Goal: Task Accomplishment & Management: Use online tool/utility

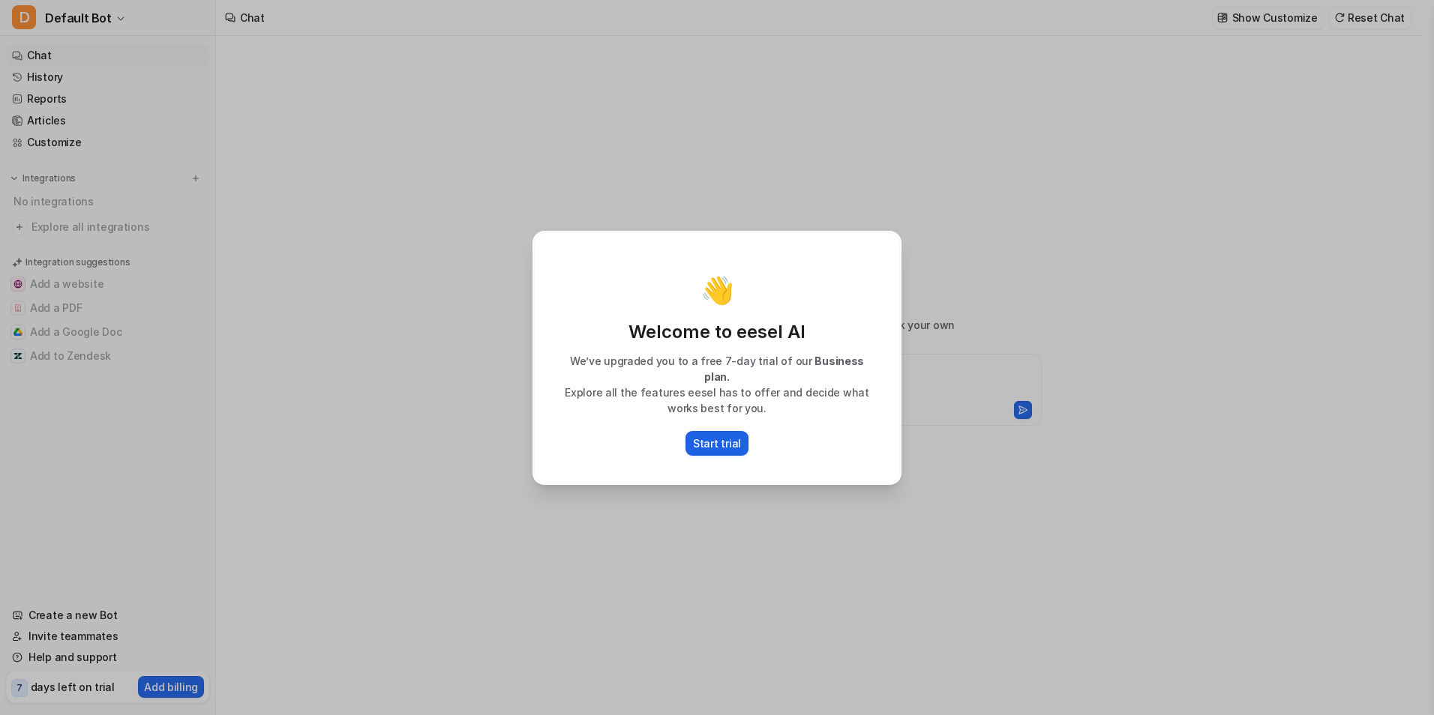
click at [712, 436] on p "Start trial" at bounding box center [717, 444] width 48 height 16
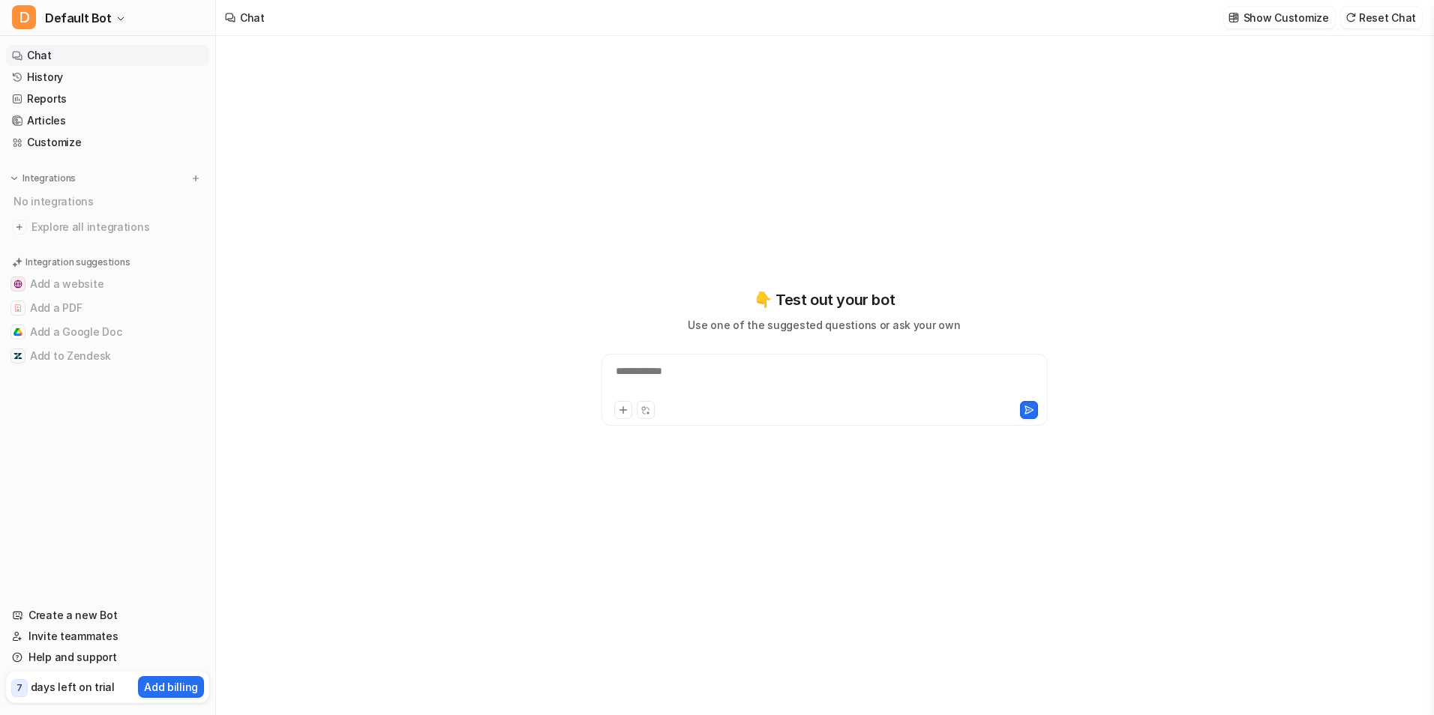
click at [666, 355] on div "**********" at bounding box center [824, 390] width 446 height 72
click at [680, 365] on div at bounding box center [824, 381] width 439 height 34
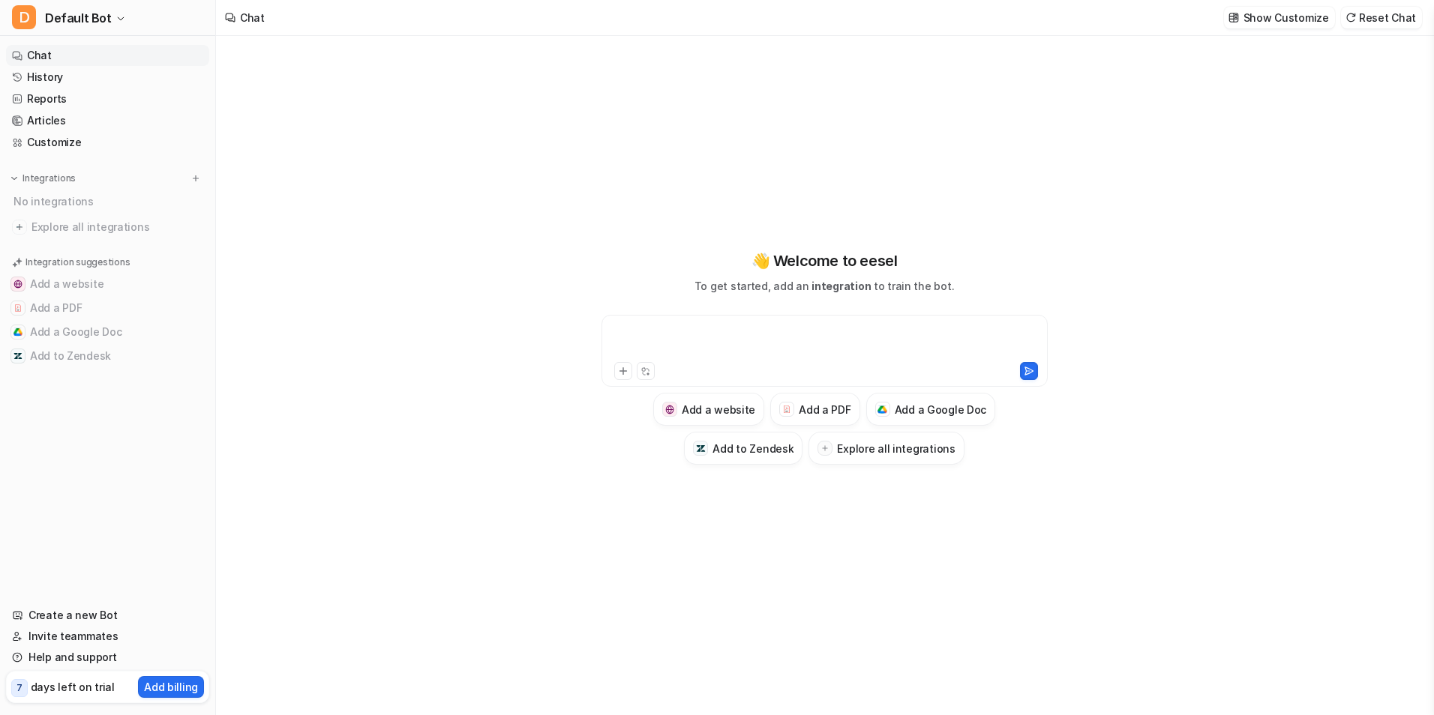
drag, startPoint x: 675, startPoint y: 341, endPoint x: 694, endPoint y: 349, distance: 20.5
click at [688, 346] on div at bounding box center [824, 342] width 439 height 34
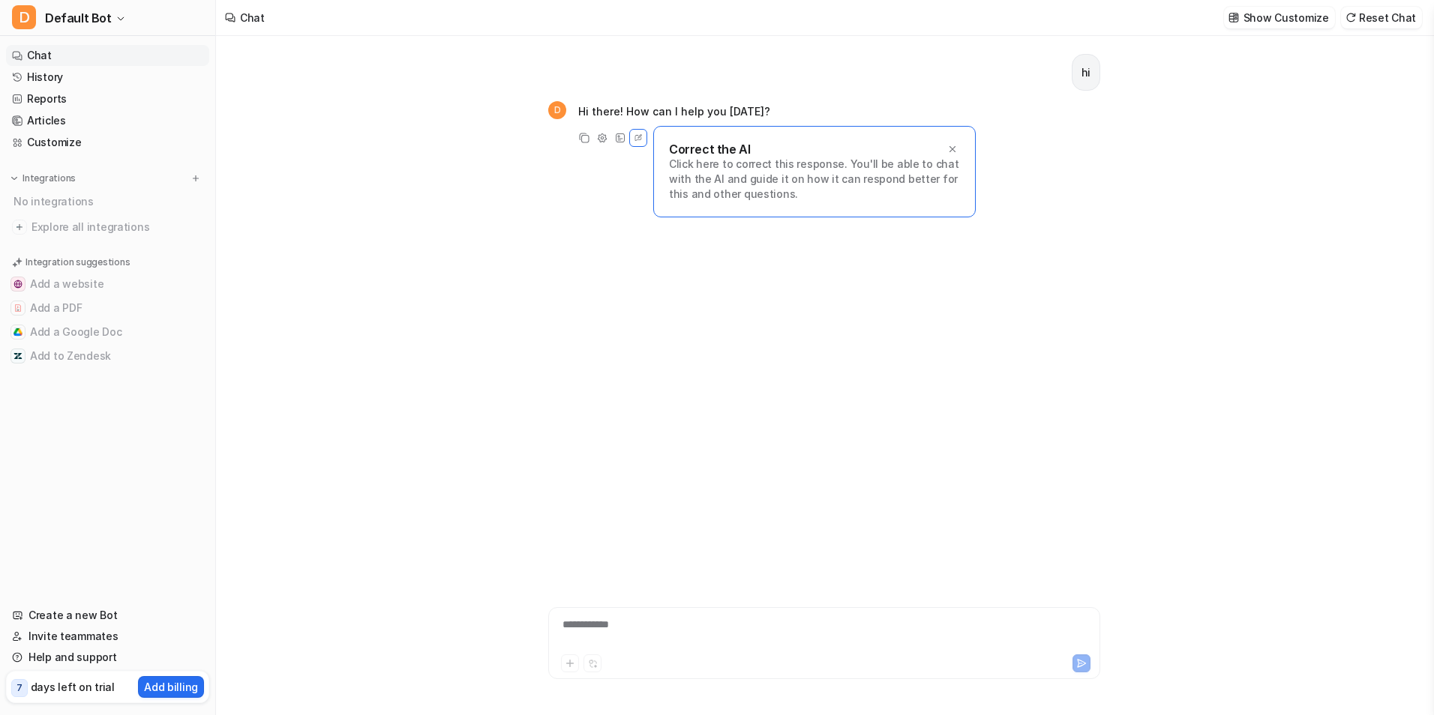
click at [652, 633] on div "**********" at bounding box center [824, 634] width 544 height 34
click at [938, 145] on div "Correct the AI" at bounding box center [814, 149] width 291 height 15
click at [953, 151] on icon at bounding box center [952, 149] width 10 height 10
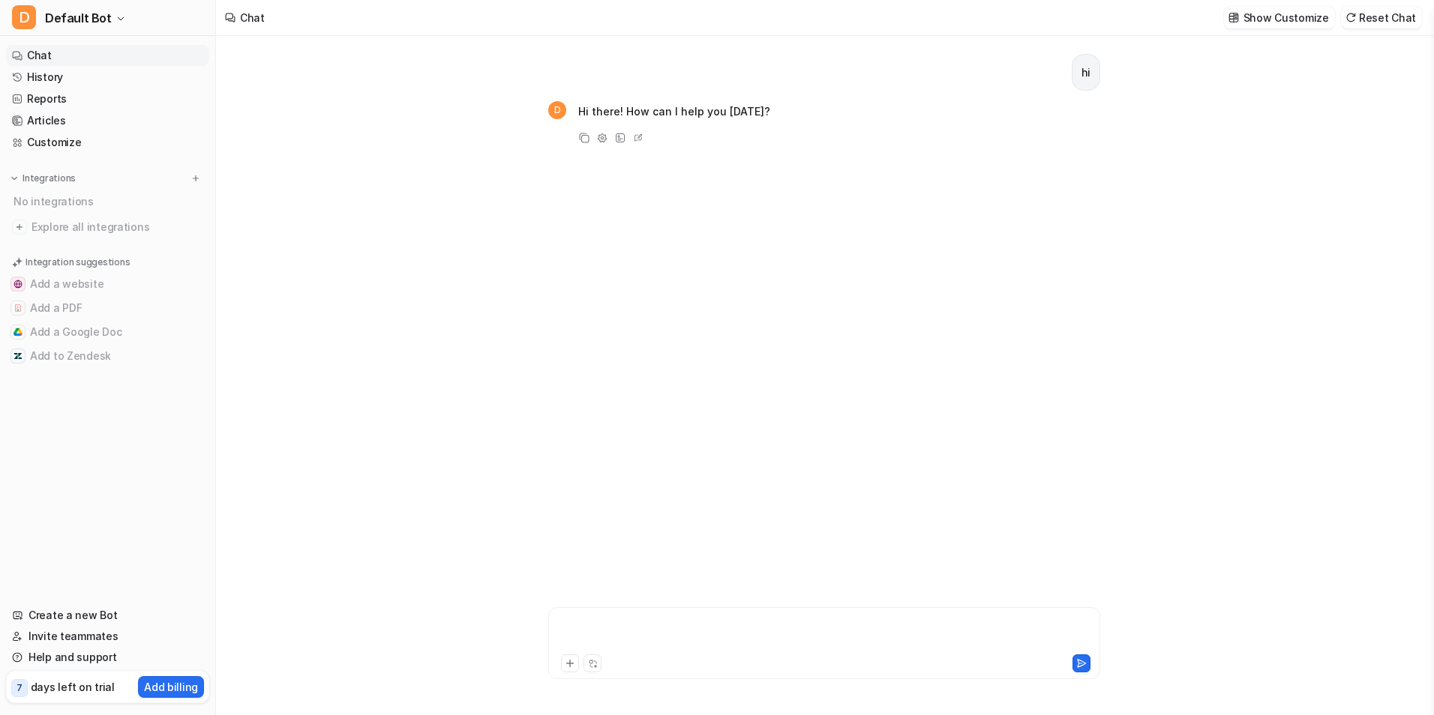
click at [680, 646] on div at bounding box center [824, 634] width 544 height 34
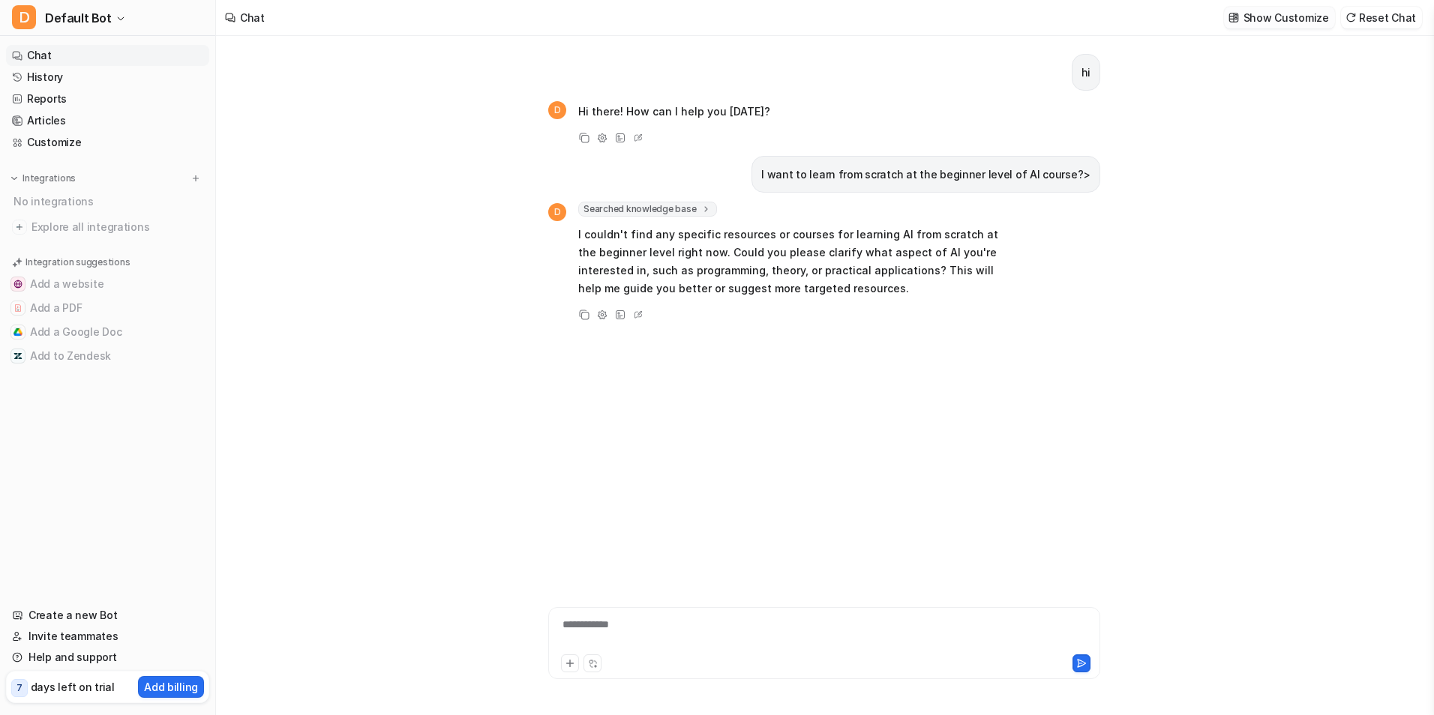
click at [1273, 13] on p "Show Customize" at bounding box center [1285, 18] width 85 height 16
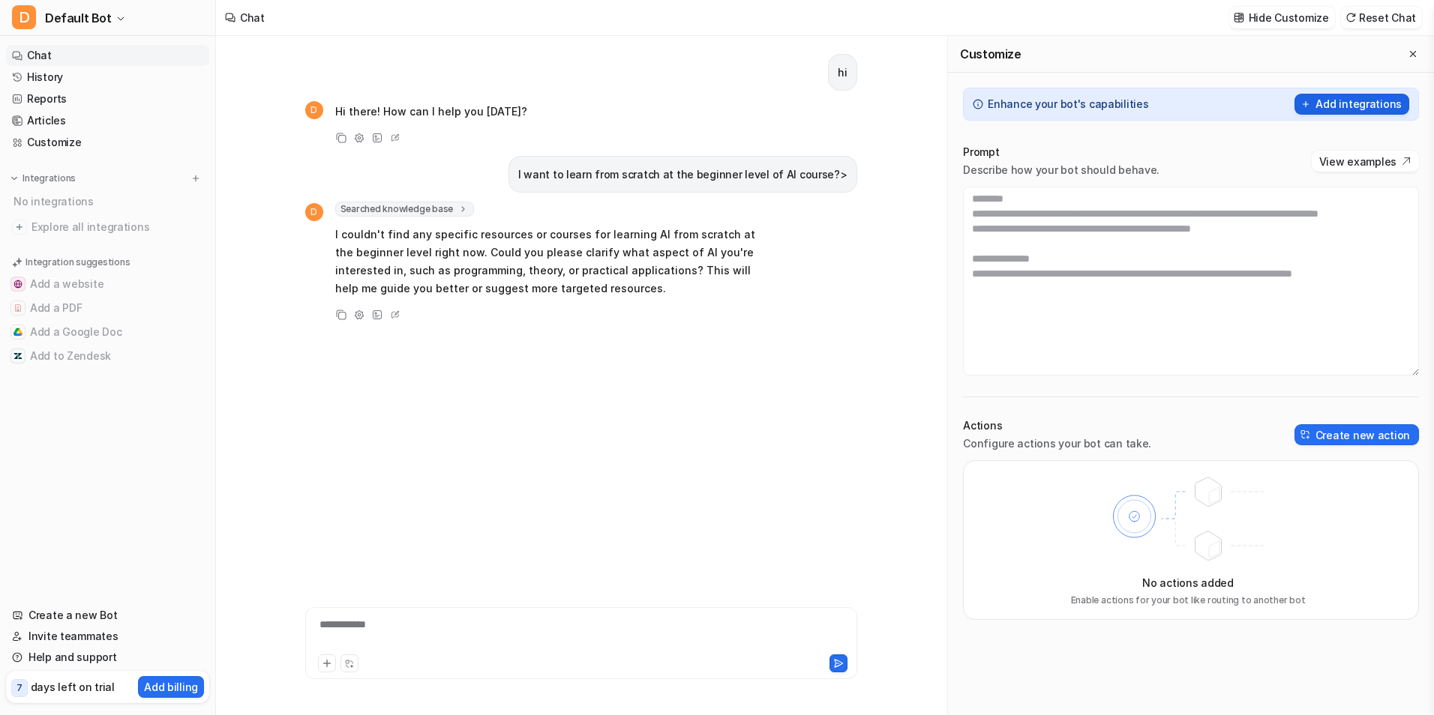
click at [1331, 113] on button "Add integrations" at bounding box center [1351, 104] width 115 height 21
click at [1336, 106] on button "Add integrations" at bounding box center [1351, 104] width 115 height 21
click at [1344, 439] on button "Create new action" at bounding box center [1356, 434] width 124 height 21
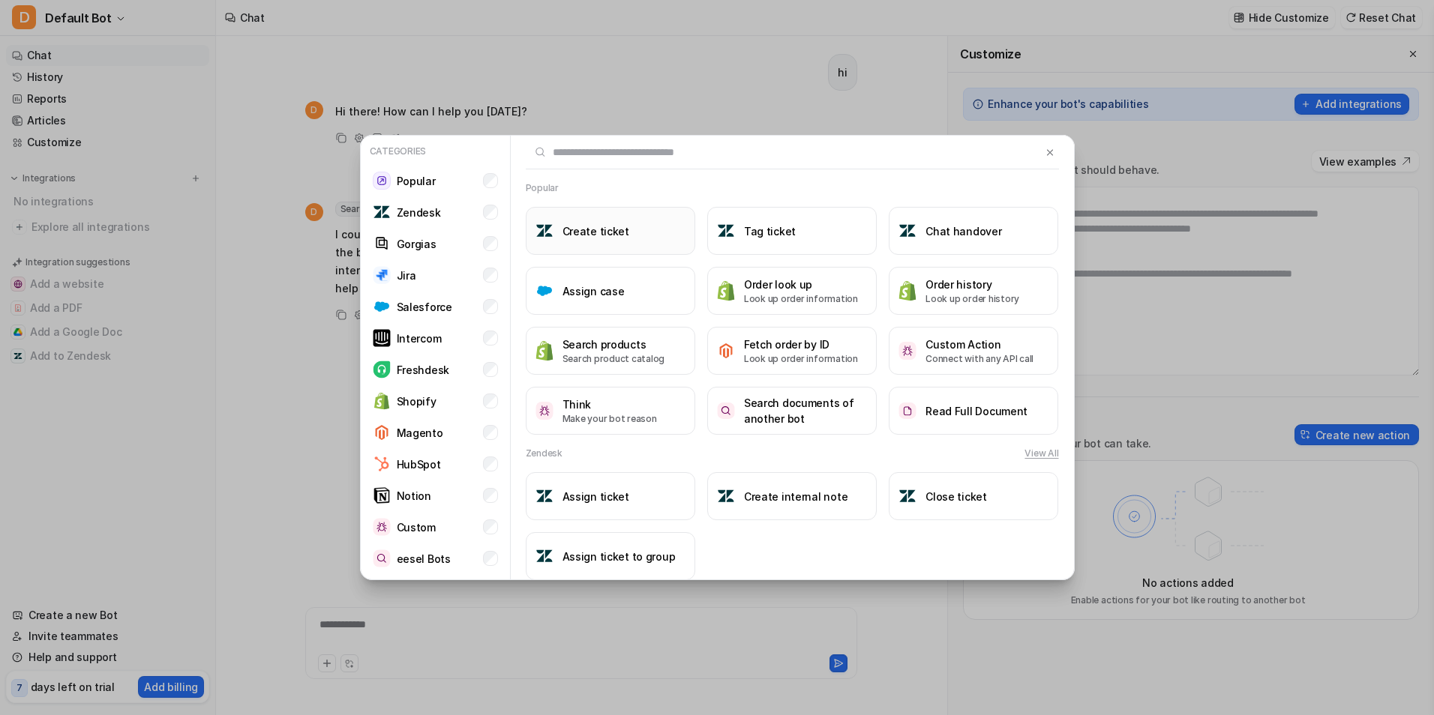
click at [585, 244] on button "Create ticket" at bounding box center [610, 231] width 169 height 48
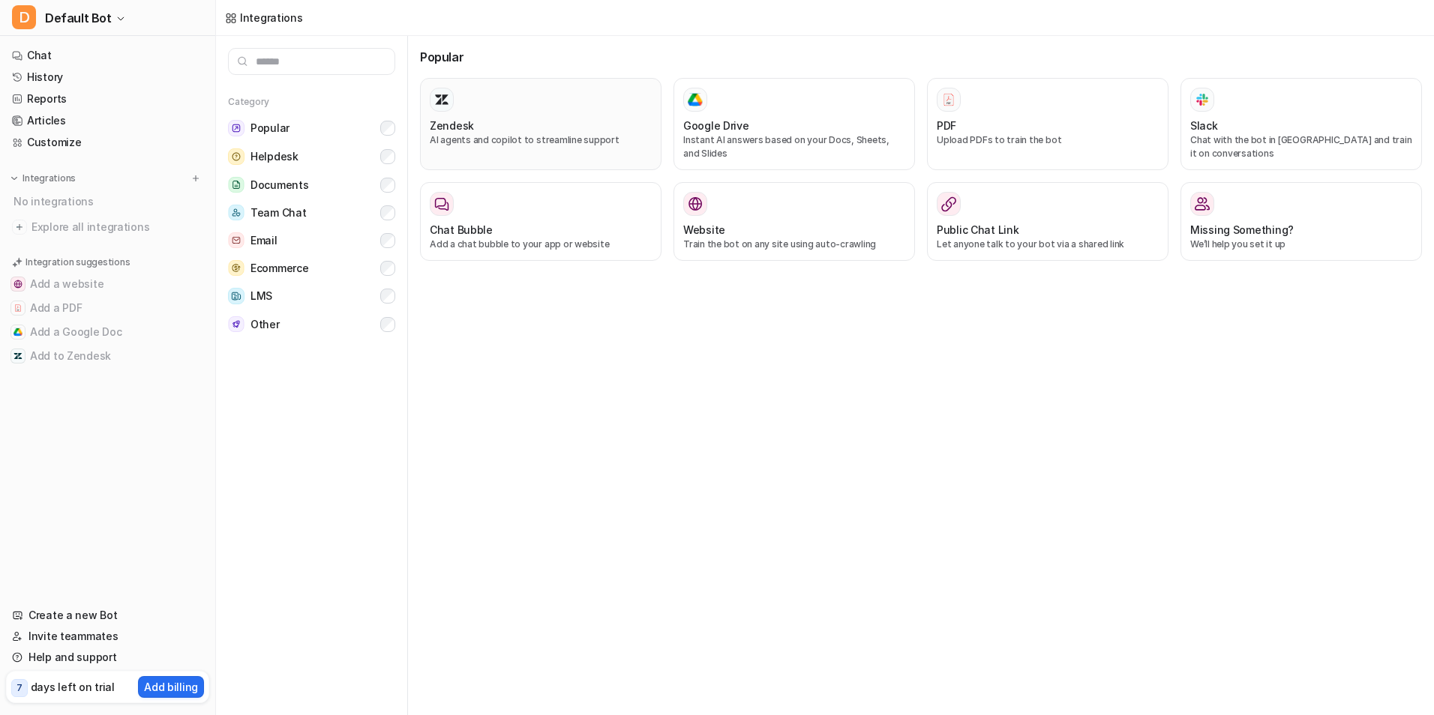
click at [485, 130] on div "Zendesk" at bounding box center [541, 126] width 222 height 16
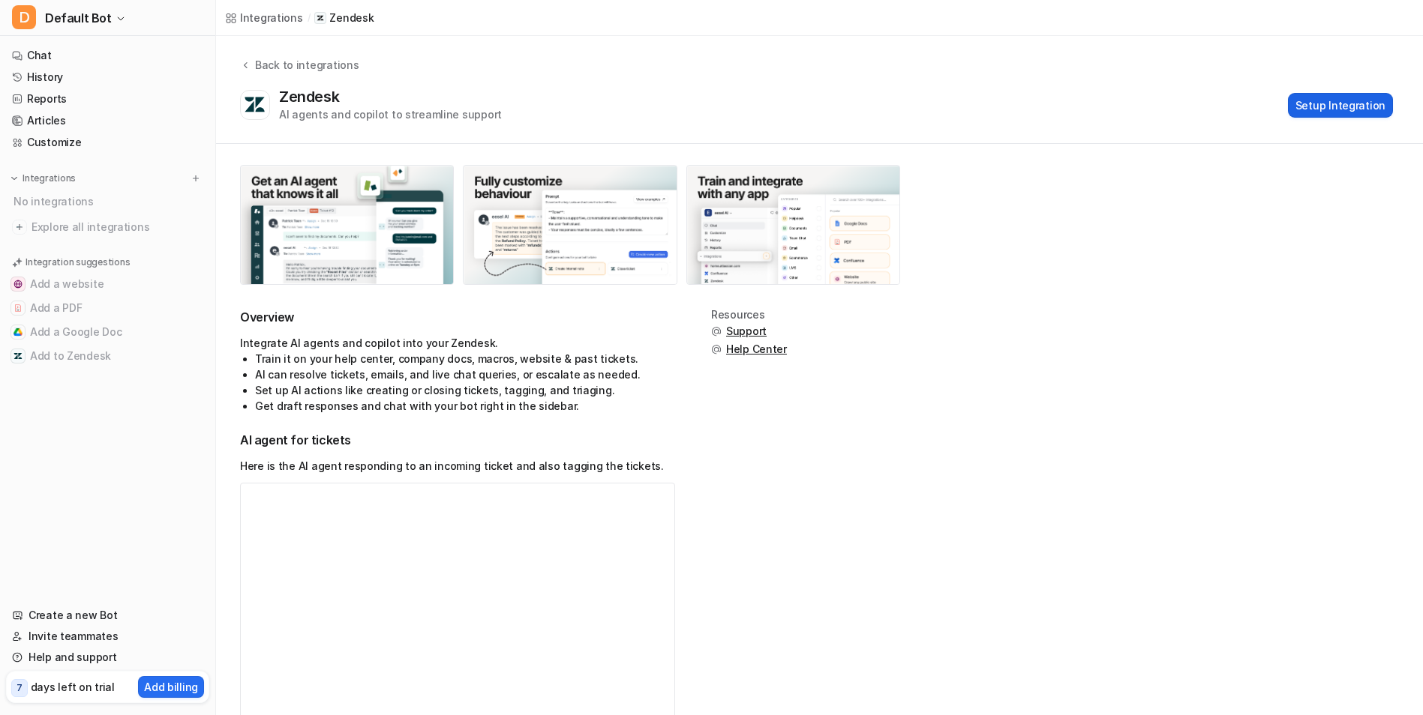
click at [1315, 108] on button "Setup Integration" at bounding box center [1340, 105] width 105 height 25
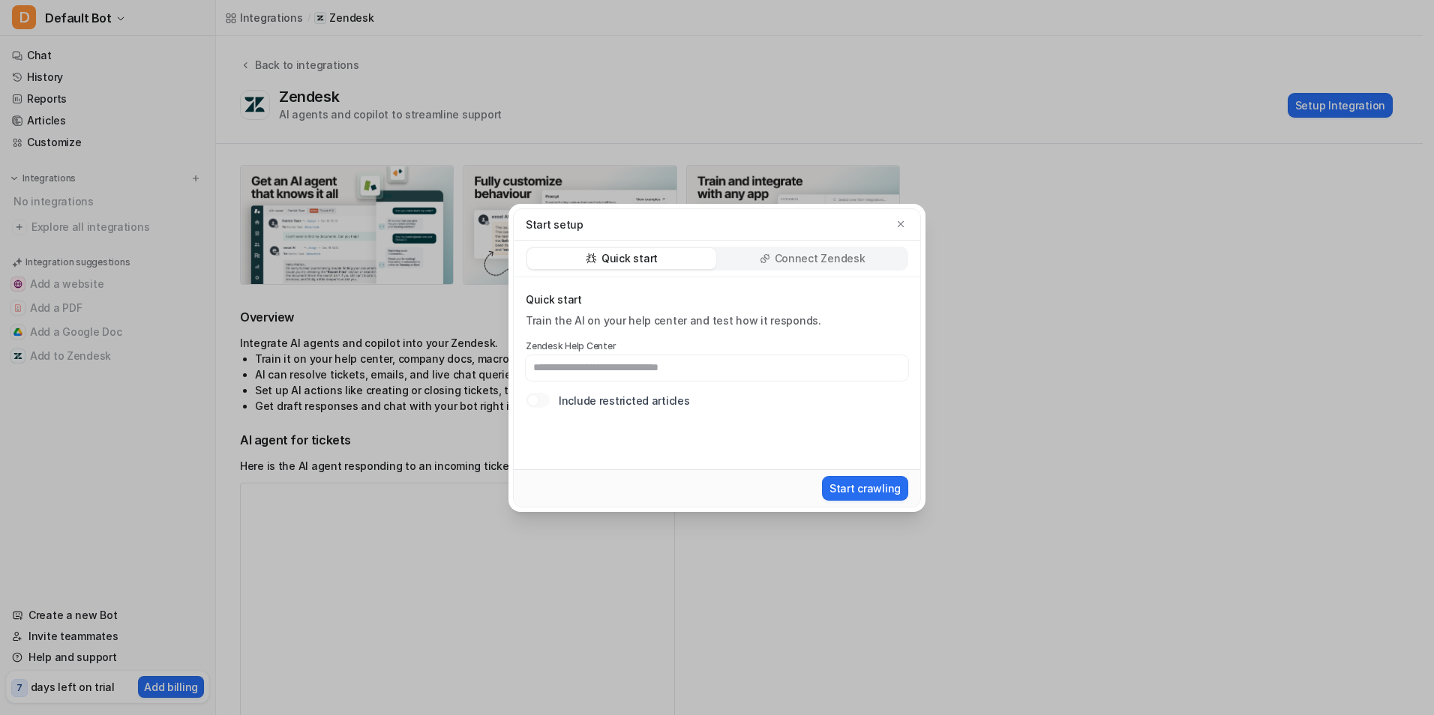
click at [703, 365] on input "text" at bounding box center [717, 367] width 382 height 25
click at [832, 262] on p "Connect Zendesk" at bounding box center [820, 258] width 91 height 15
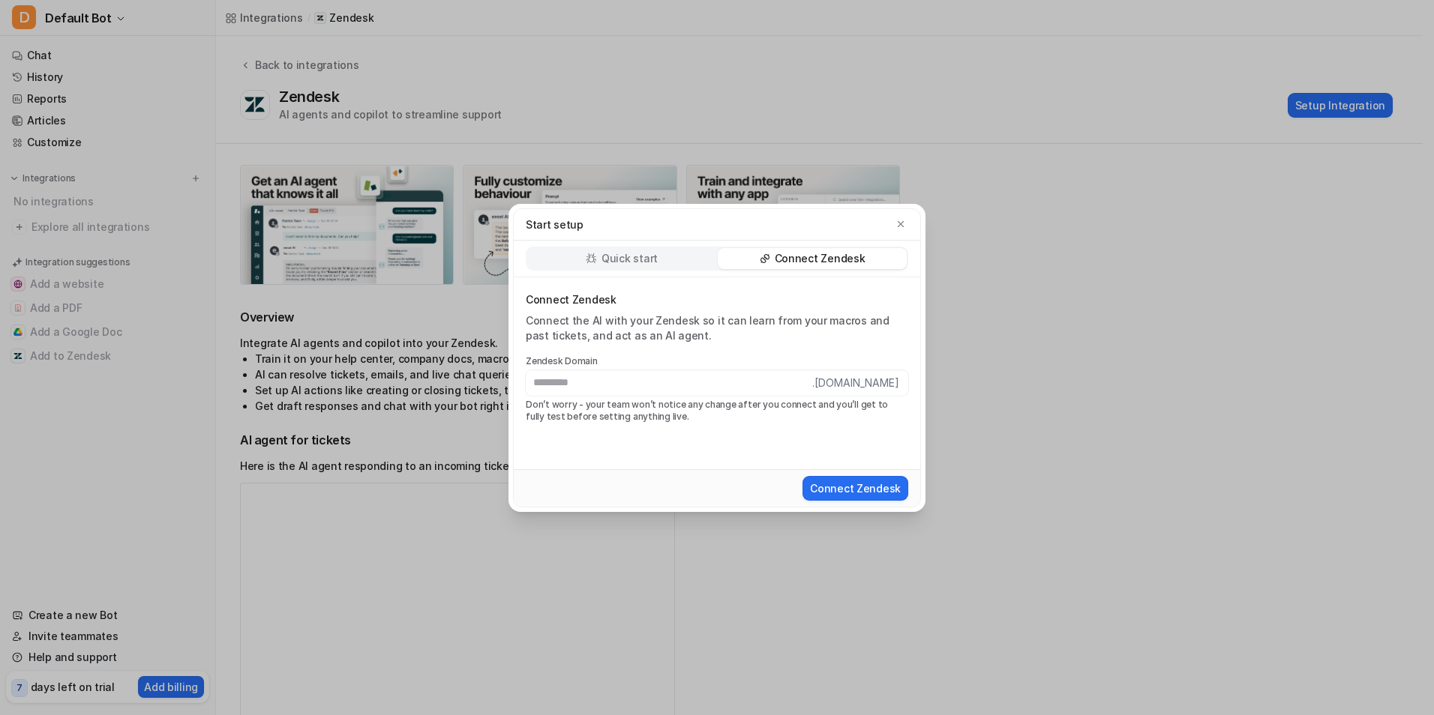
click at [616, 252] on p "Quick start" at bounding box center [629, 258] width 56 height 15
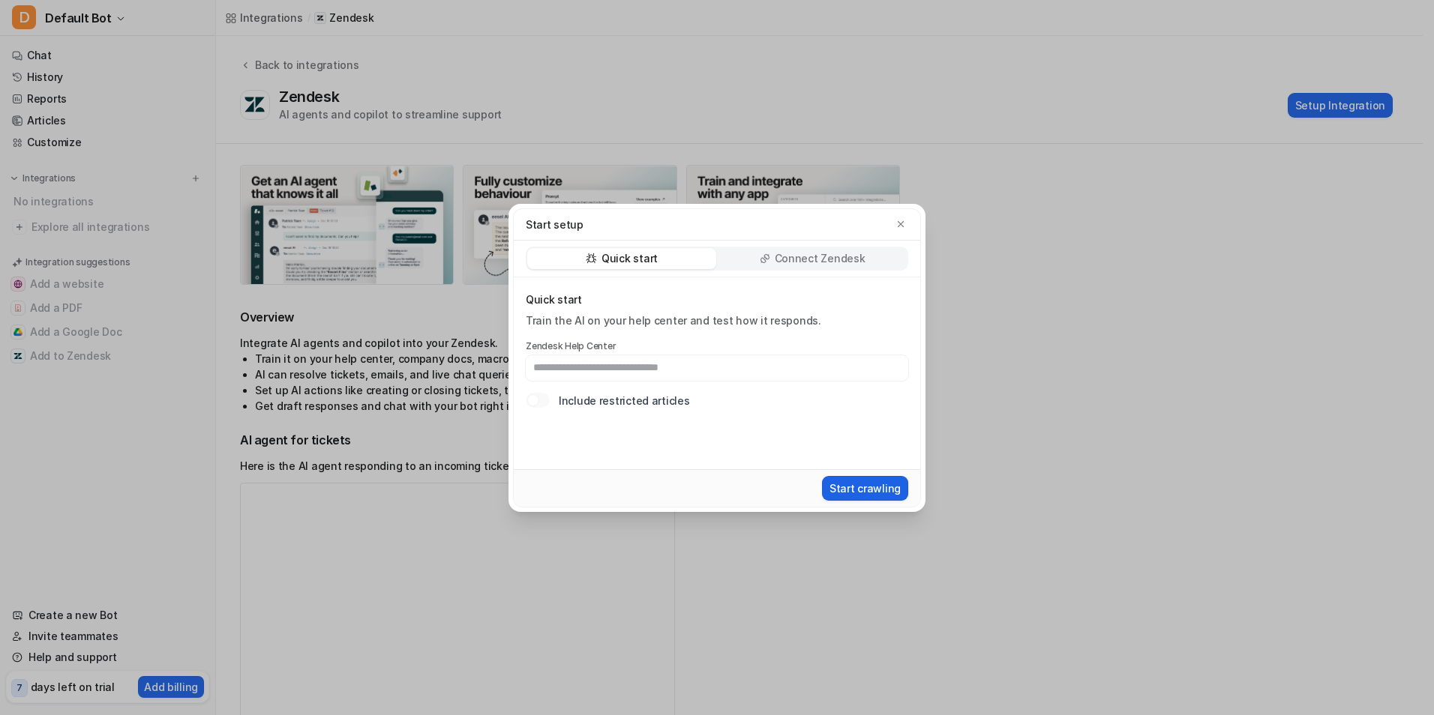
click at [850, 496] on button "Start crawling" at bounding box center [865, 488] width 86 height 25
click at [822, 476] on button "Start crawling" at bounding box center [865, 488] width 86 height 25
type input "**********"
click at [856, 486] on button "Start crawling" at bounding box center [865, 488] width 86 height 25
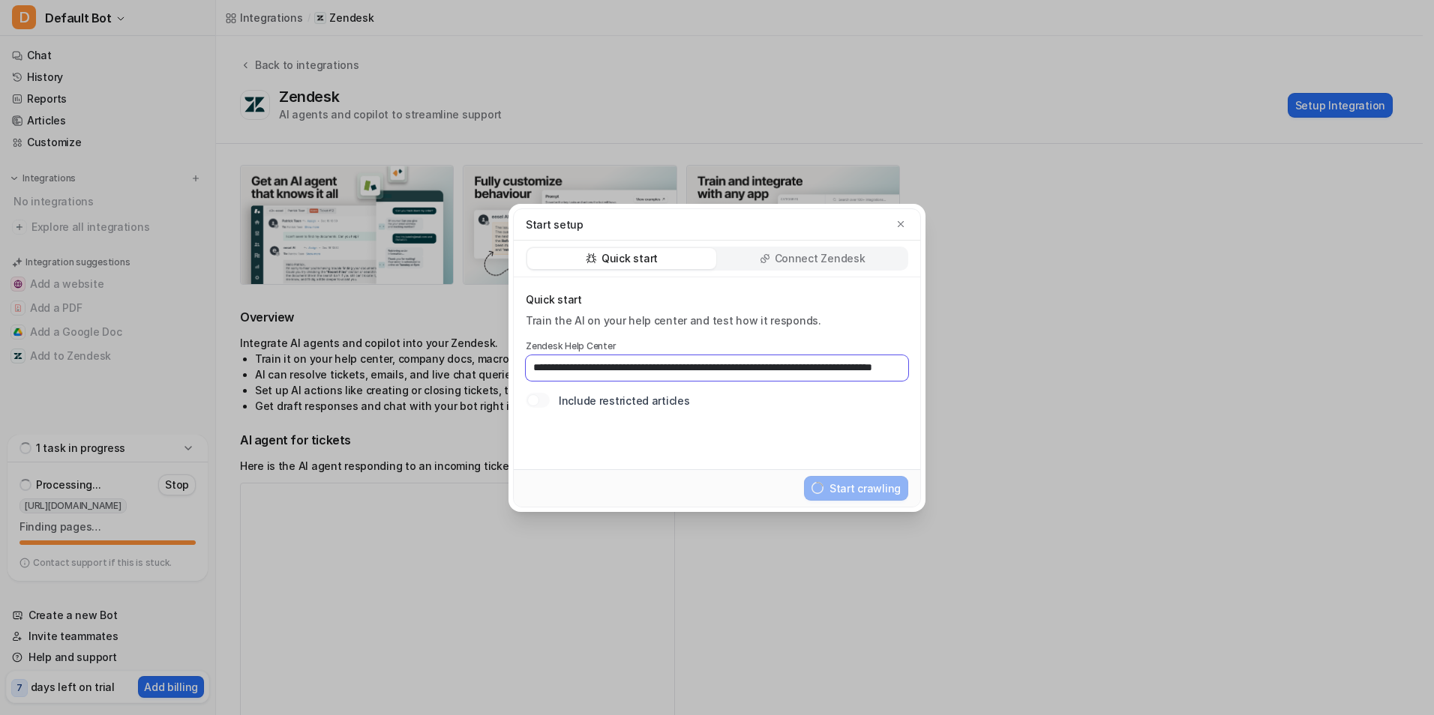
click at [676, 374] on input "**********" at bounding box center [717, 367] width 382 height 25
